Goal: Find specific page/section: Find specific page/section

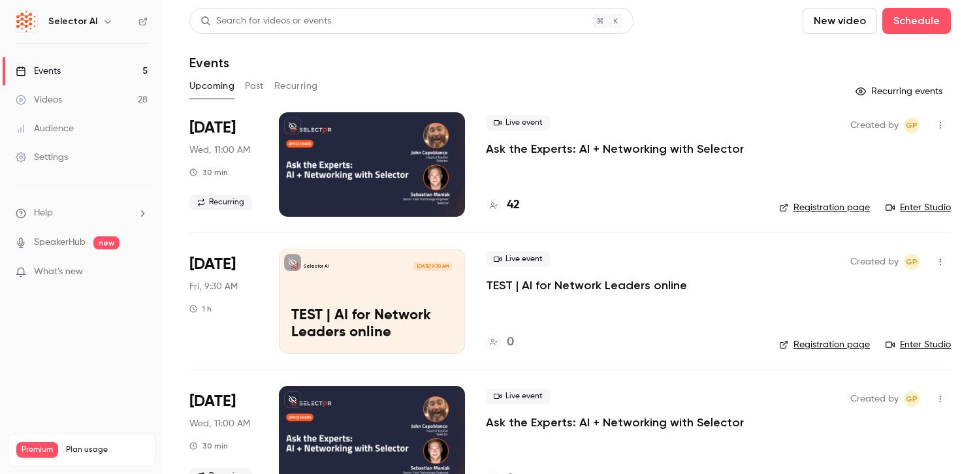
click at [257, 91] on button "Past" at bounding box center [254, 86] width 19 height 21
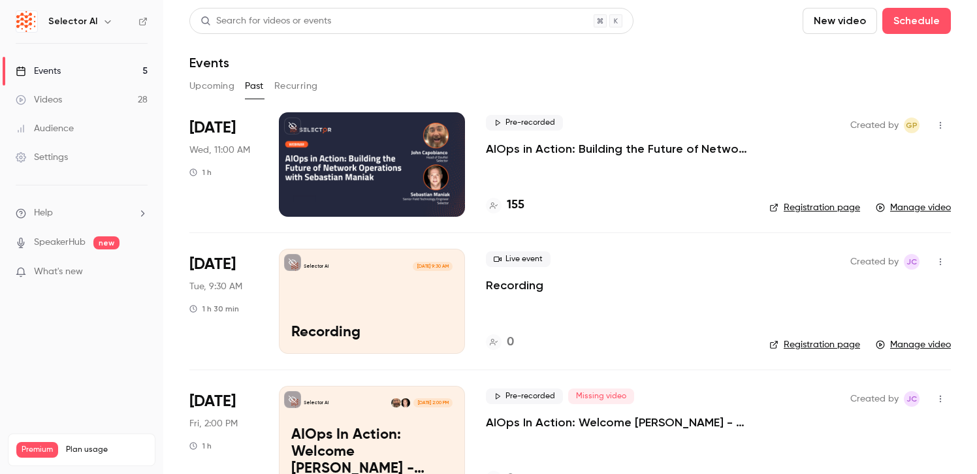
click at [104, 70] on link "Events 5" at bounding box center [81, 71] width 163 height 29
